Goal: Transaction & Acquisition: Purchase product/service

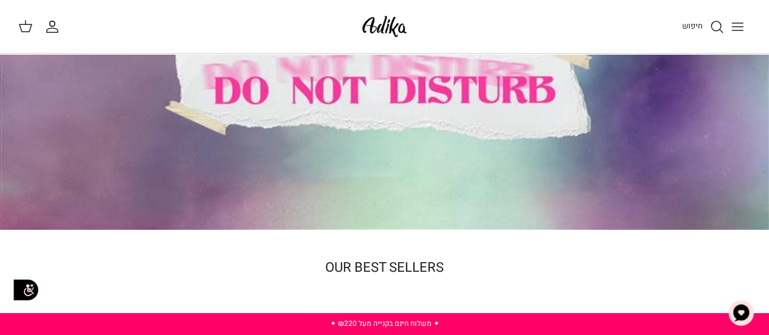
scroll to position [101, 0]
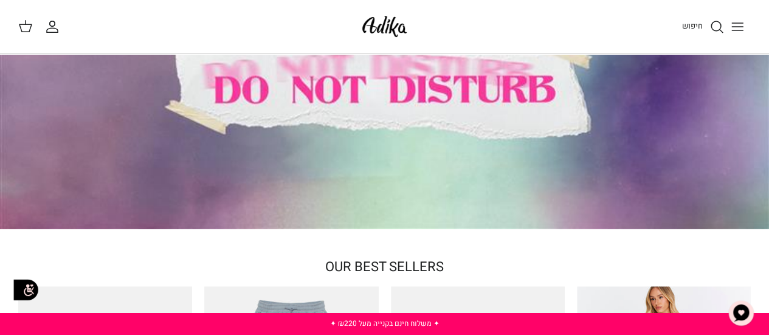
click at [733, 21] on icon "Toggle menu" at bounding box center [737, 26] width 15 height 15
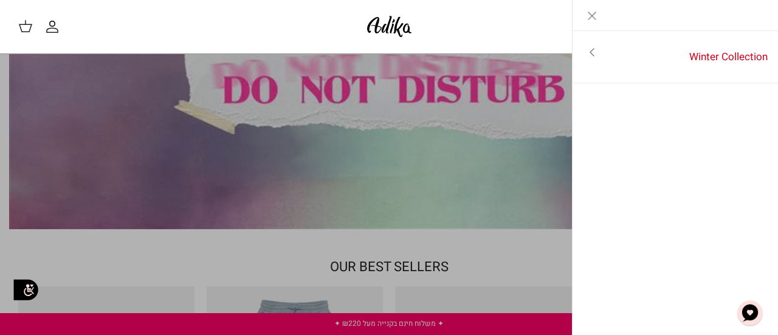
click at [593, 12] on icon "Close" at bounding box center [592, 16] width 15 height 15
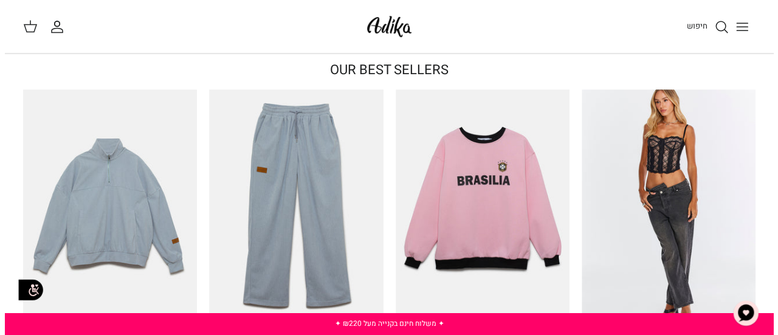
scroll to position [432, 0]
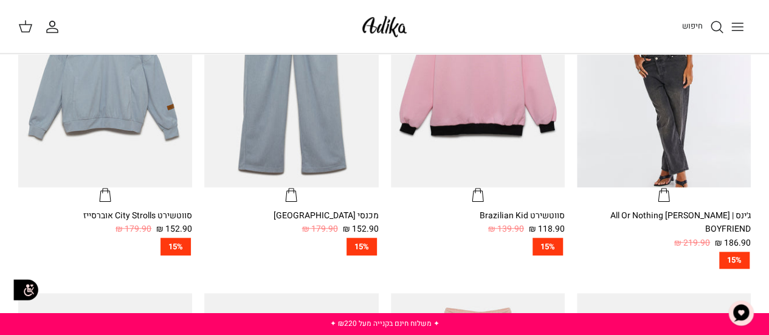
click at [711, 20] on icon "חיפוש" at bounding box center [716, 26] width 15 height 15
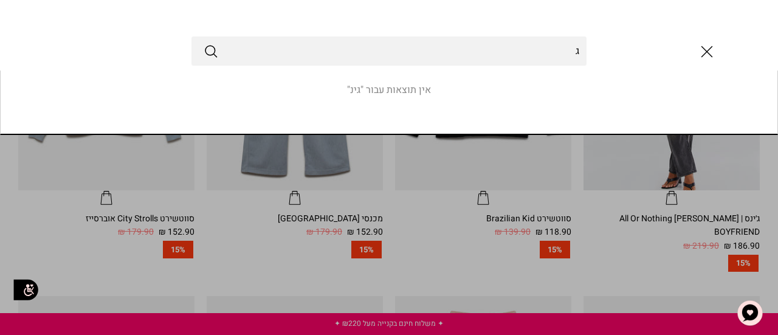
click at [204, 43] on button "Submit" at bounding box center [211, 51] width 15 height 16
type input "ג,"
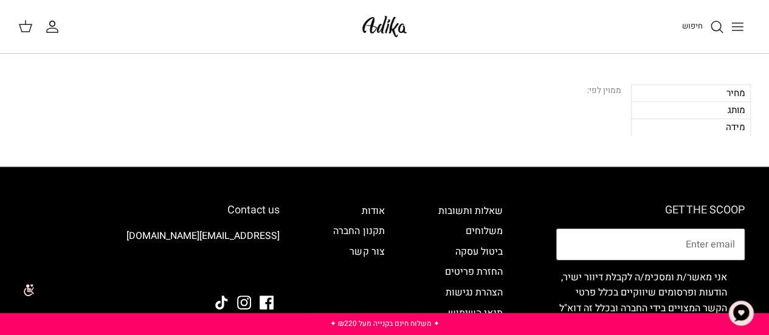
click at [591, 89] on div "ממוין לפי:" at bounding box center [604, 90] width 34 height 13
click at [710, 32] on icon "חיפוש" at bounding box center [716, 26] width 15 height 15
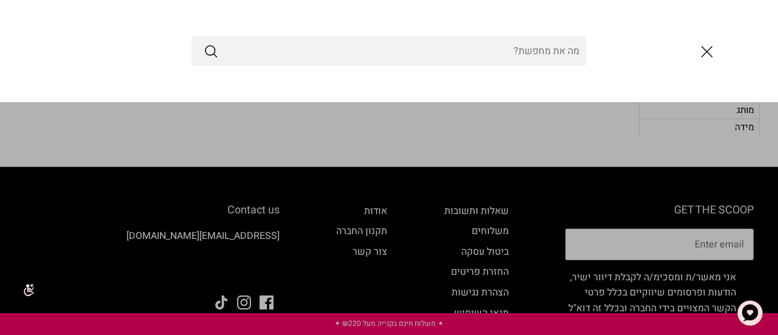
click at [549, 49] on input "Search Store" at bounding box center [388, 50] width 395 height 29
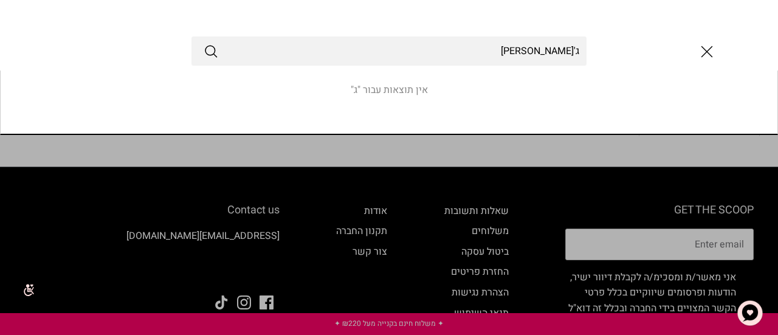
type input "ג'[PERSON_NAME]"
click at [204, 43] on button "Submit" at bounding box center [211, 51] width 15 height 16
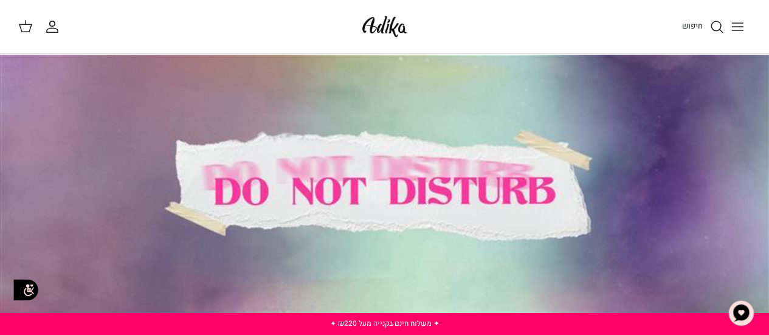
click at [741, 21] on icon "Toggle menu" at bounding box center [737, 26] width 15 height 15
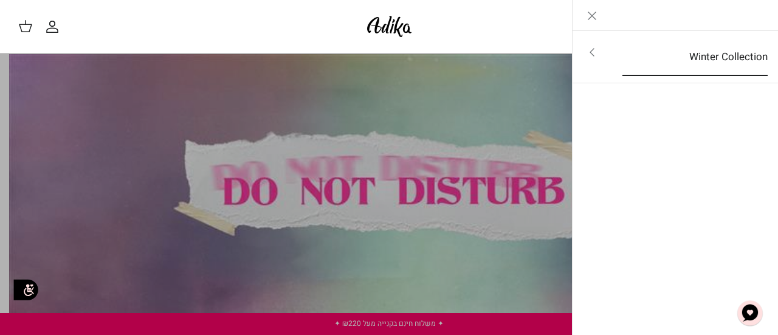
click at [717, 58] on link "Winter Collection" at bounding box center [694, 57] width 167 height 38
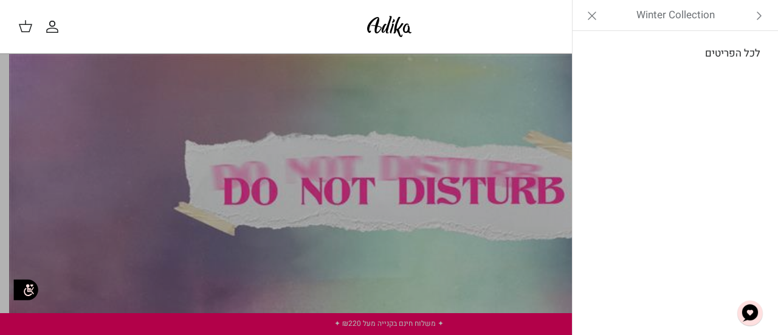
click at [716, 44] on link "לכל הפריטים" at bounding box center [676, 53] width 194 height 30
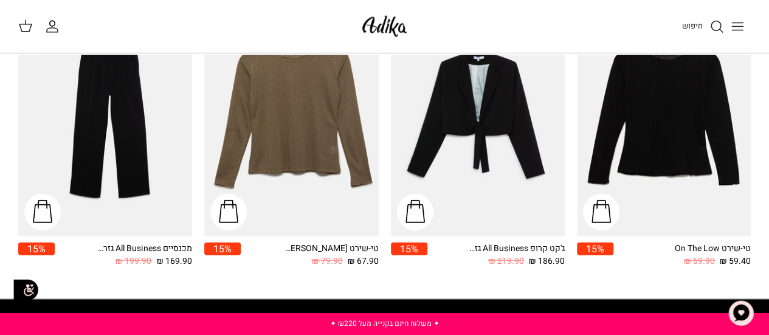
scroll to position [1347, 0]
